Goal: Go to known website: Access a specific website the user already knows

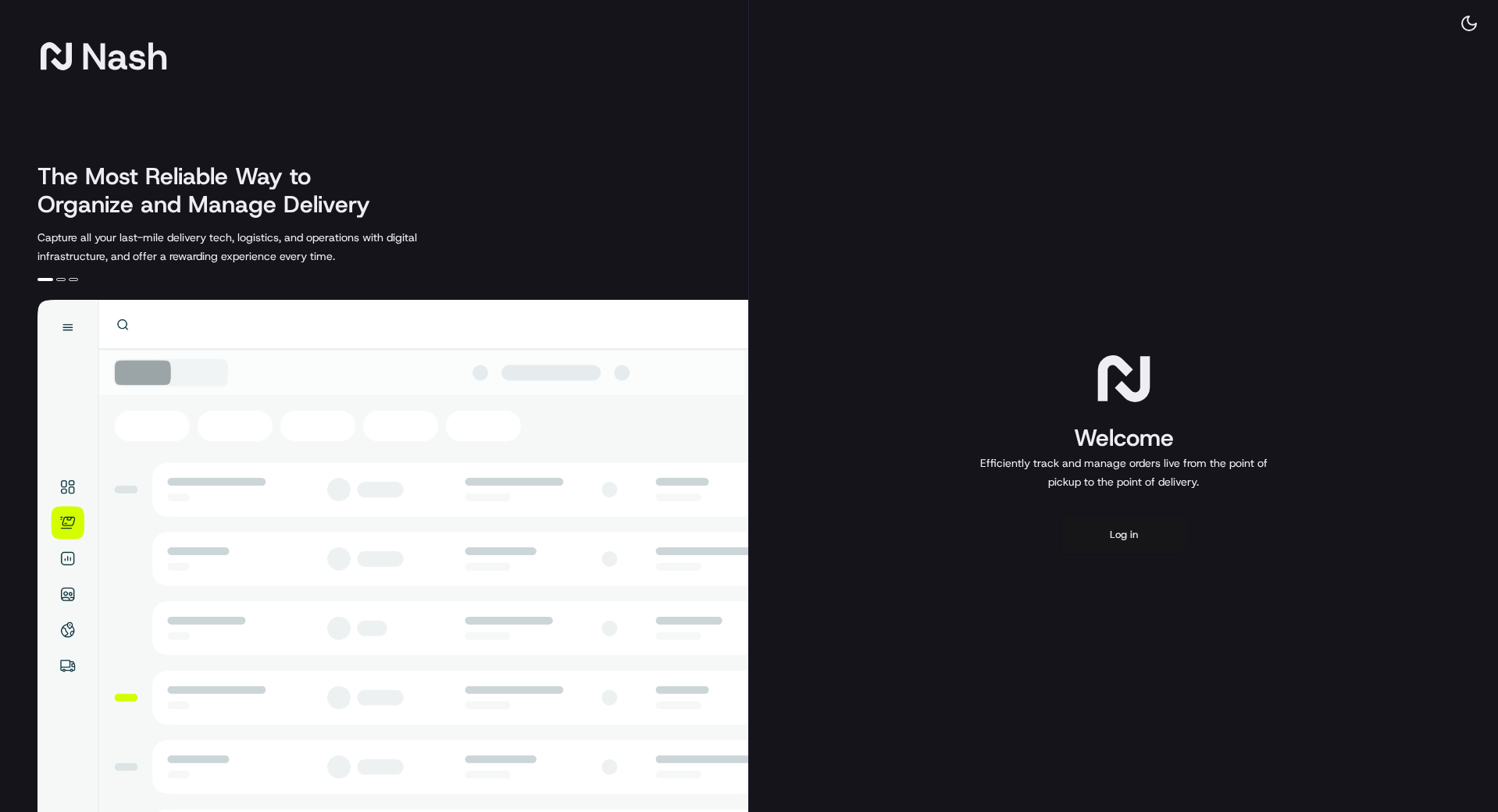
click at [1130, 530] on button "Log in" at bounding box center [1124, 534] width 125 height 37
